Goal: Book appointment/travel/reservation

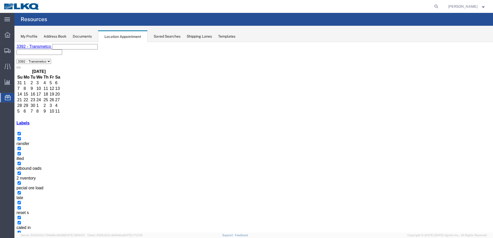
drag, startPoint x: 383, startPoint y: 138, endPoint x: 384, endPoint y: 143, distance: 5.3
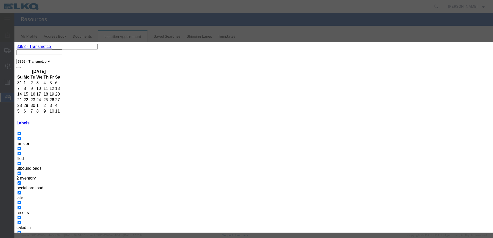
type input "de"
select select "40"
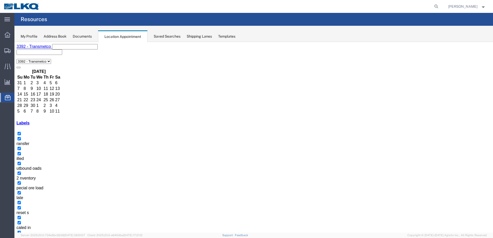
drag, startPoint x: 340, startPoint y: 122, endPoint x: 334, endPoint y: 123, distance: 6.5
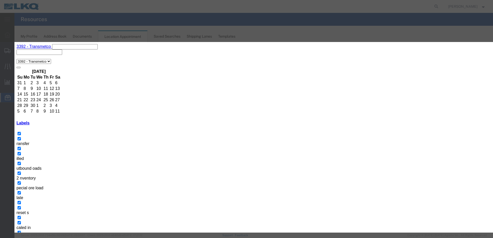
click at [14, 42] on div "Event Title Start Date [DATE] Start Time 11:42 AM End Date [DATE] End Time 12:4…" at bounding box center [14, 42] width 0 height 0
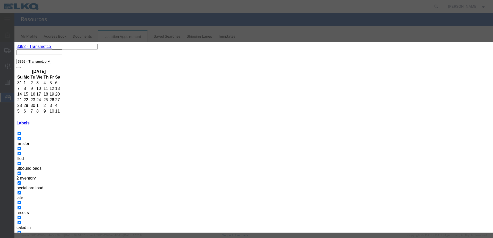
type input "de"
select select "40"
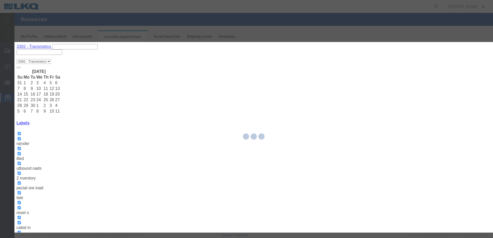
select select
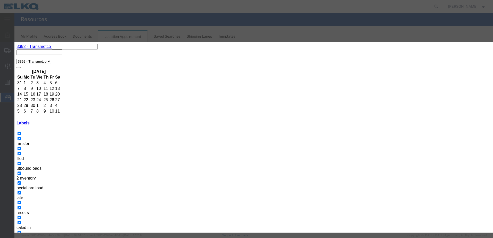
type input "de"
select select "40"
